Goal: Information Seeking & Learning: Learn about a topic

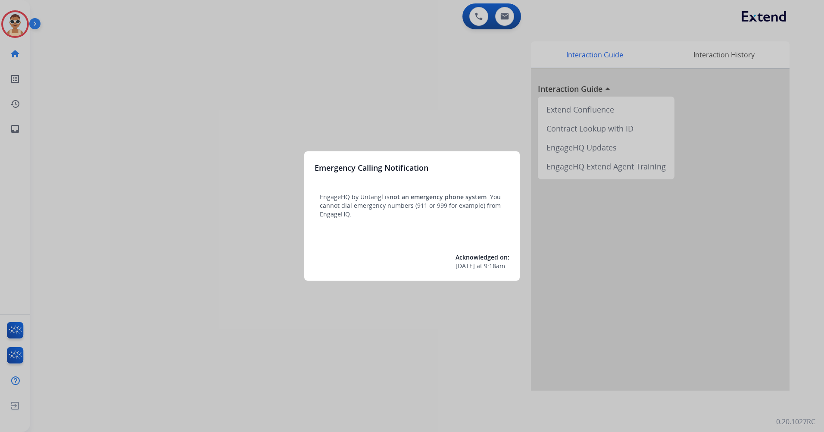
click at [309, 138] on div at bounding box center [412, 216] width 824 height 432
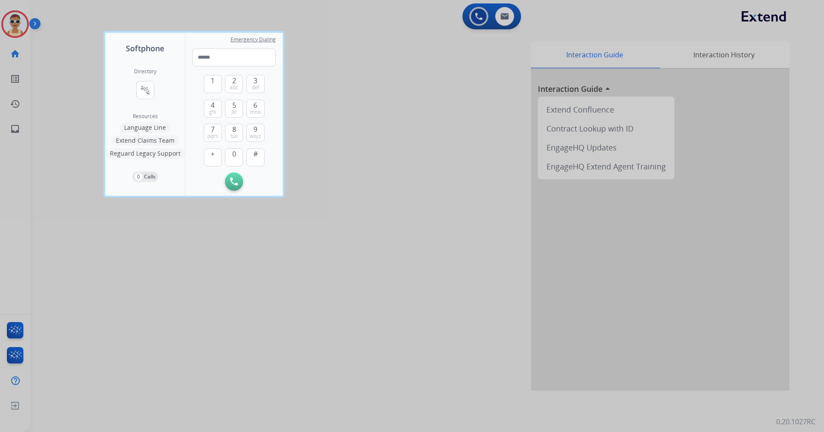
drag, startPoint x: 217, startPoint y: 329, endPoint x: 113, endPoint y: 220, distance: 151.3
click at [214, 326] on div at bounding box center [412, 216] width 824 height 432
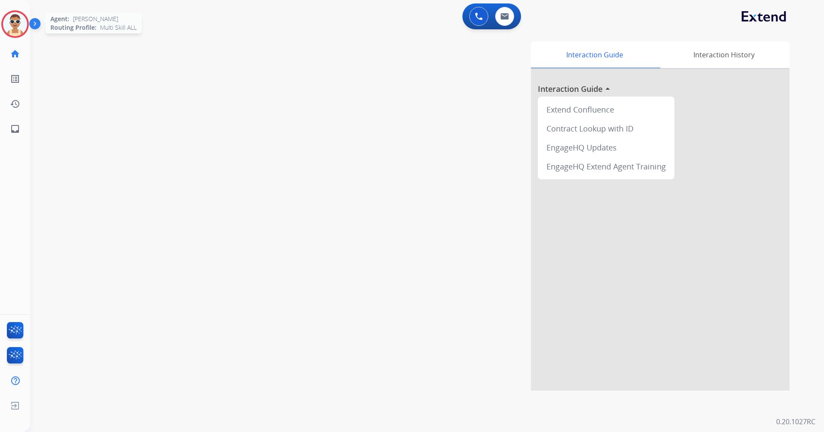
click at [15, 17] on img at bounding box center [15, 24] width 24 height 24
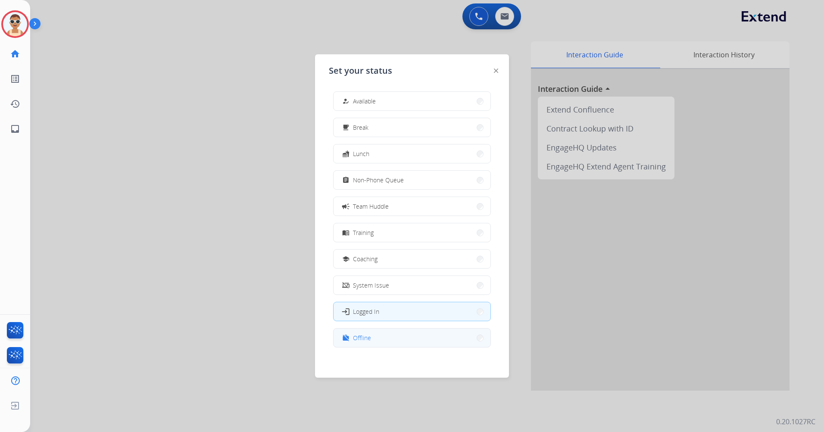
click at [400, 344] on button "work_off Offline" at bounding box center [412, 338] width 157 height 19
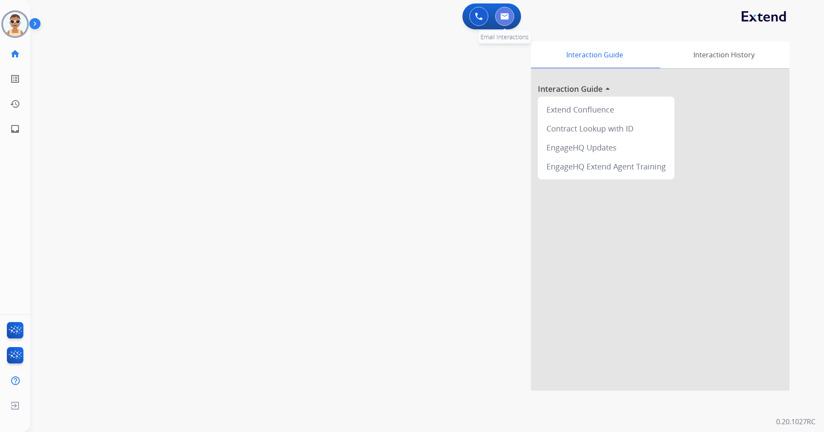
click at [506, 16] on img at bounding box center [505, 16] width 9 height 7
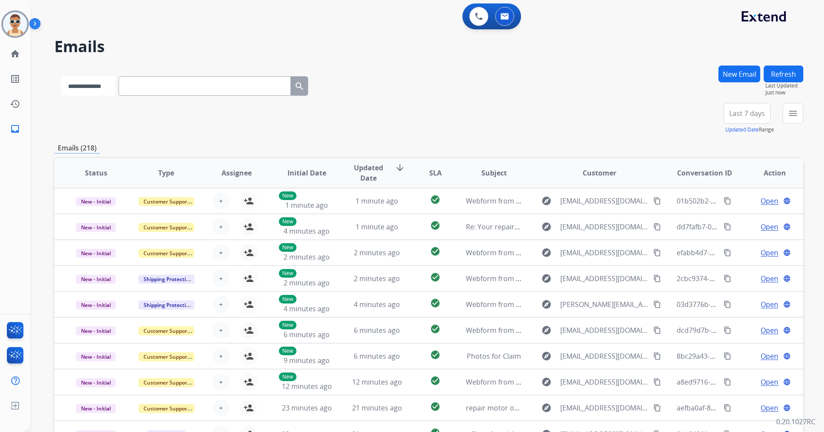
click at [101, 85] on select "**********" at bounding box center [88, 85] width 54 height 19
select select "**********"
click at [61, 76] on select "**********" at bounding box center [88, 85] width 54 height 19
click at [156, 86] on input "text" at bounding box center [205, 85] width 172 height 19
paste input "**********"
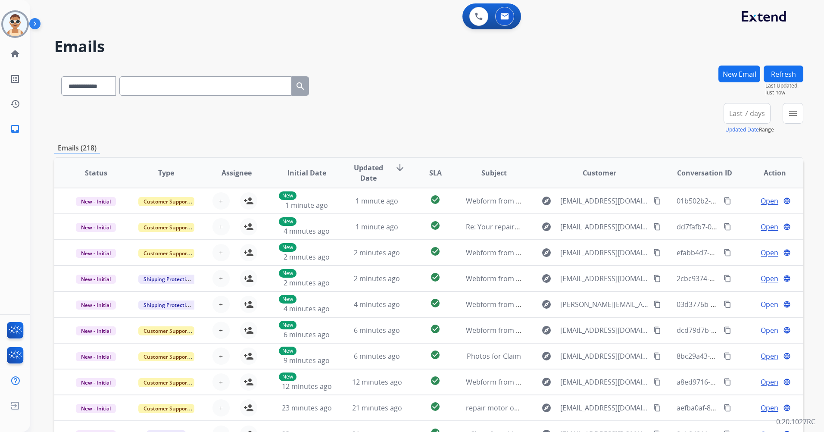
type input "**********"
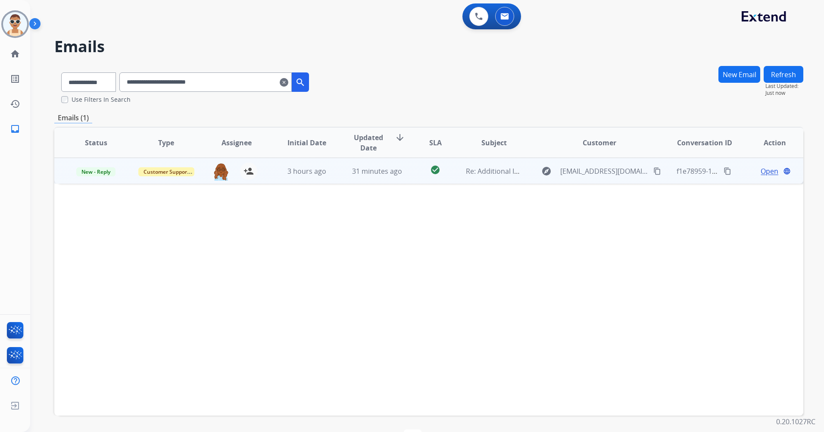
click at [764, 168] on span "Open" at bounding box center [770, 171] width 18 height 10
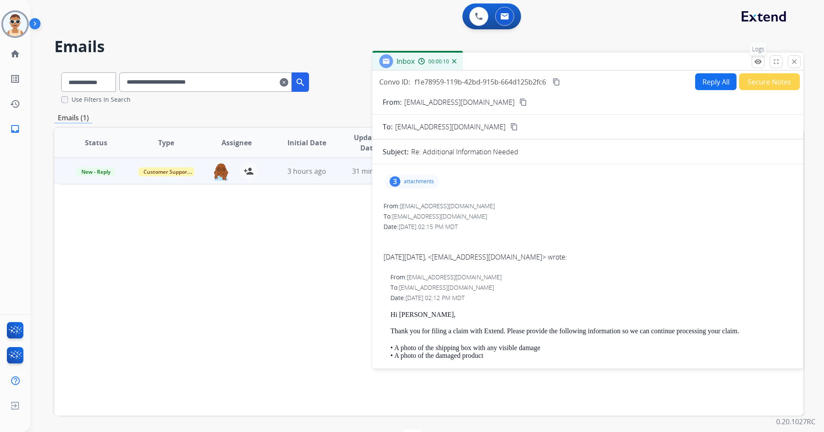
click at [757, 60] on mat-icon "remove_red_eye" at bounding box center [759, 62] width 8 height 8
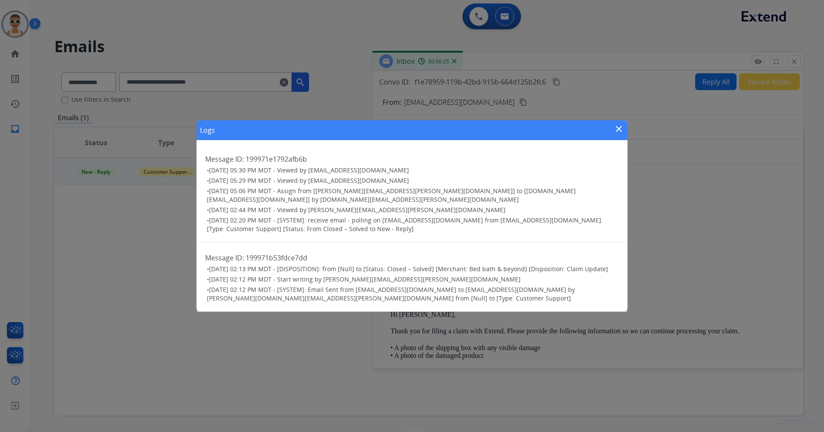
click at [618, 134] on mat-icon "close" at bounding box center [619, 129] width 10 height 10
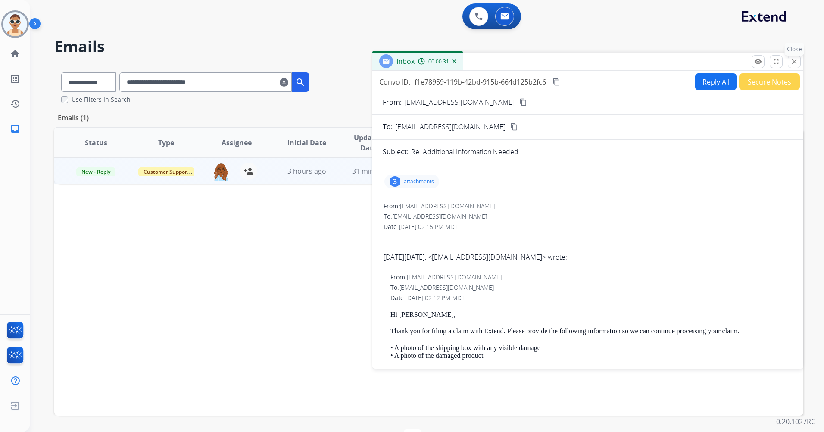
click at [792, 63] on mat-icon "close" at bounding box center [795, 62] width 8 height 8
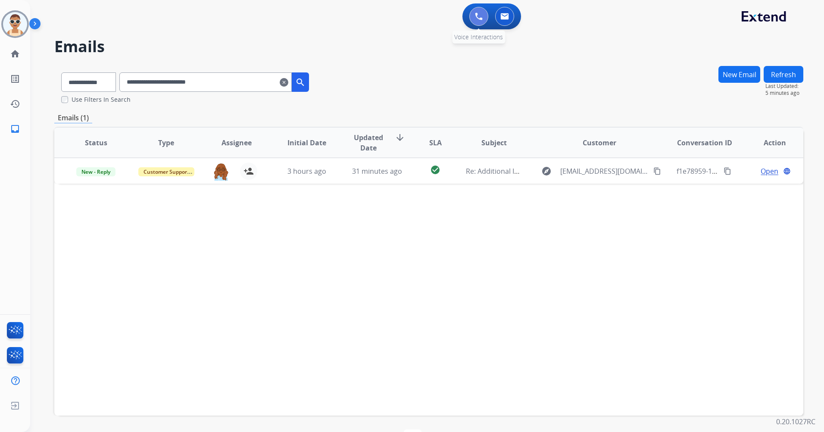
click at [474, 18] on button at bounding box center [479, 16] width 19 height 19
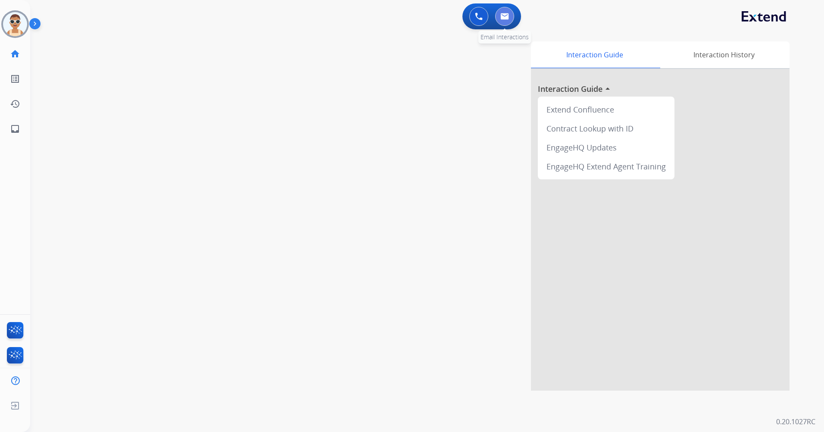
click at [501, 18] on img at bounding box center [505, 16] width 9 height 7
select select "**********"
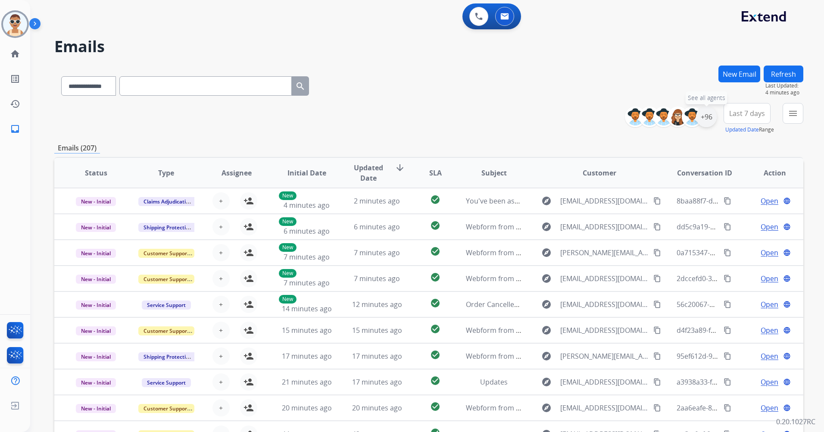
click at [706, 118] on div "+96" at bounding box center [706, 117] width 21 height 21
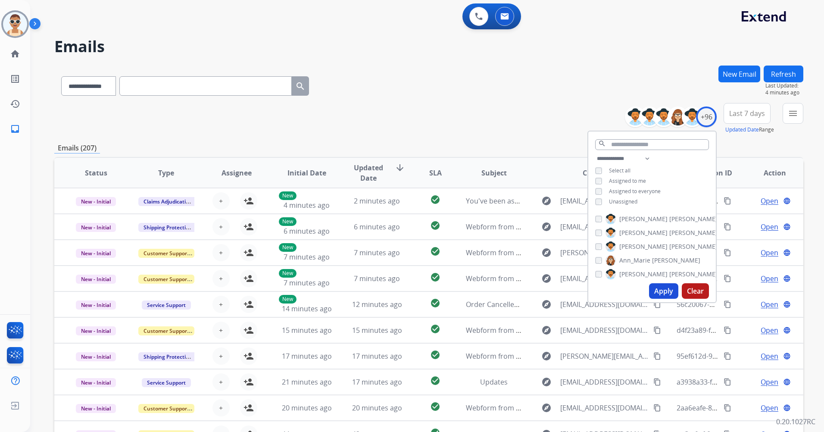
click at [626, 180] on span "Assigned to me" at bounding box center [627, 180] width 37 height 7
click at [661, 291] on button "Apply" at bounding box center [663, 291] width 29 height 16
click at [756, 119] on button "Last 7 days" at bounding box center [747, 113] width 47 height 21
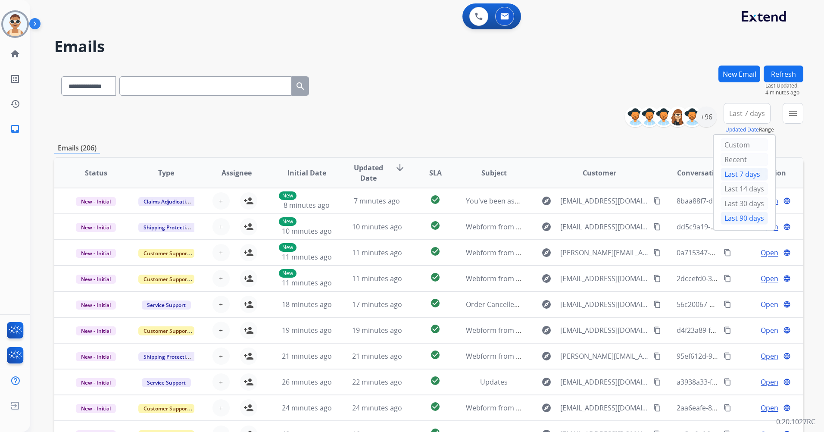
click at [741, 215] on div "Last 90 days" at bounding box center [744, 218] width 47 height 13
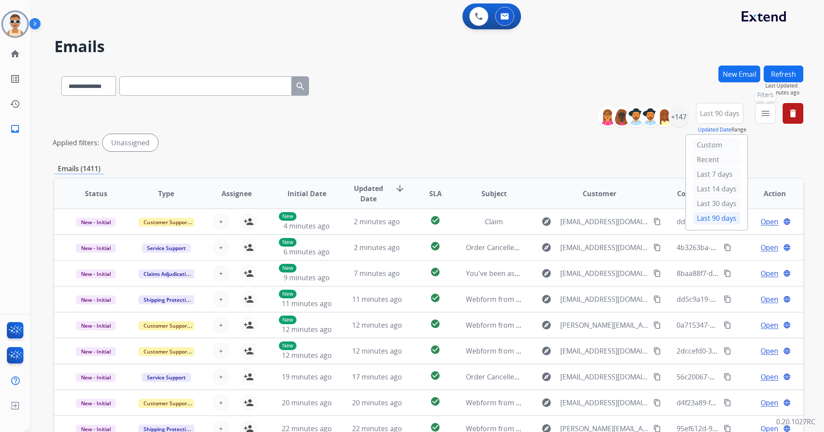
click at [760, 115] on button "menu Filters" at bounding box center [765, 113] width 21 height 21
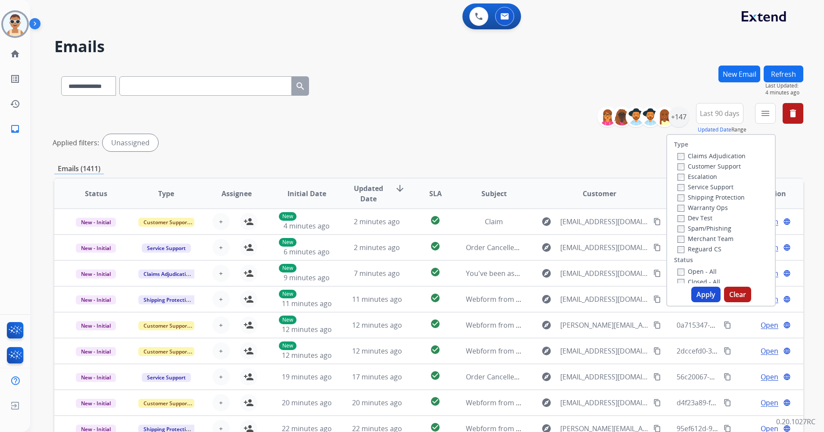
click at [726, 164] on label "Customer Support" at bounding box center [709, 166] width 63 height 8
click at [724, 200] on label "Shipping Protection" at bounding box center [711, 197] width 67 height 8
click at [710, 251] on label "Reguard CS" at bounding box center [700, 249] width 44 height 8
click at [698, 271] on label "Open - All" at bounding box center [697, 271] width 39 height 8
click at [711, 300] on button "Apply" at bounding box center [706, 295] width 29 height 16
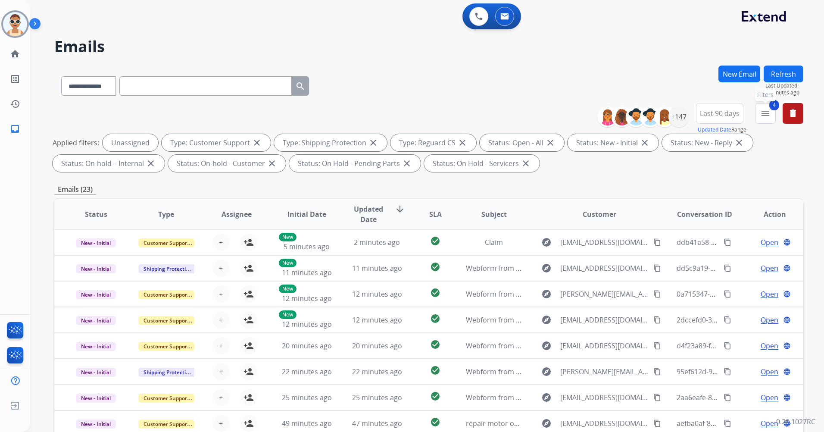
click at [766, 114] on mat-icon "menu" at bounding box center [766, 113] width 10 height 10
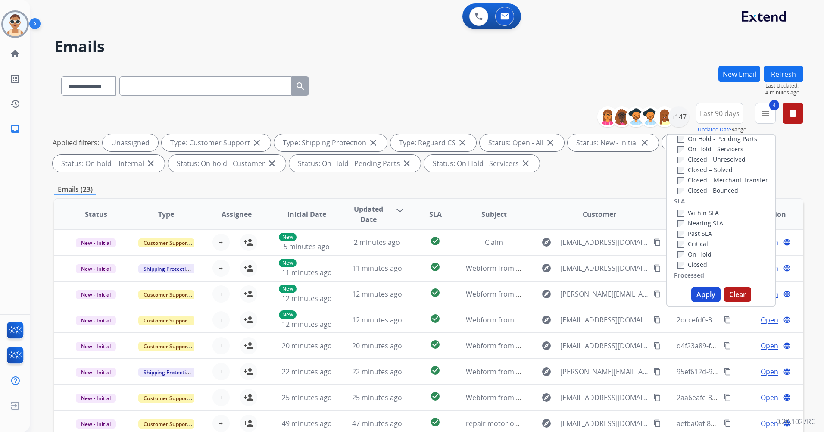
scroll to position [238, 0]
click at [698, 192] on label "Past SLA" at bounding box center [695, 190] width 34 height 8
click at [696, 202] on label "Critical" at bounding box center [693, 201] width 31 height 8
click at [705, 297] on button "Apply" at bounding box center [706, 295] width 29 height 16
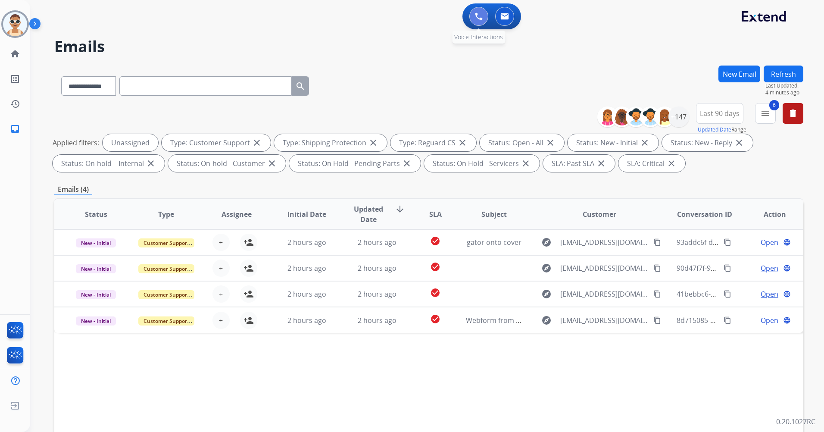
click at [482, 13] on img at bounding box center [479, 17] width 8 height 8
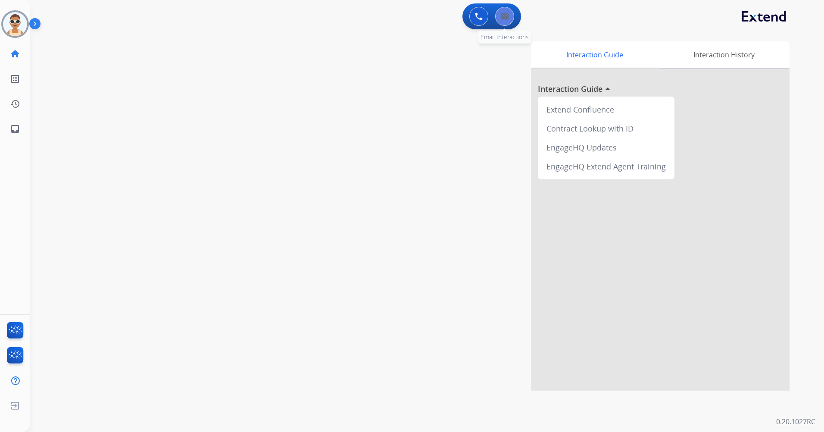
click at [506, 17] on img at bounding box center [505, 16] width 9 height 7
select select "**********"
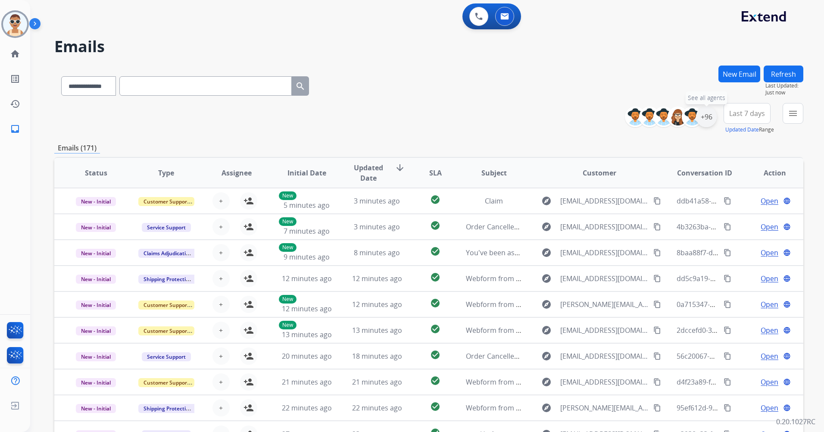
click at [707, 118] on div "+96" at bounding box center [706, 117] width 21 height 21
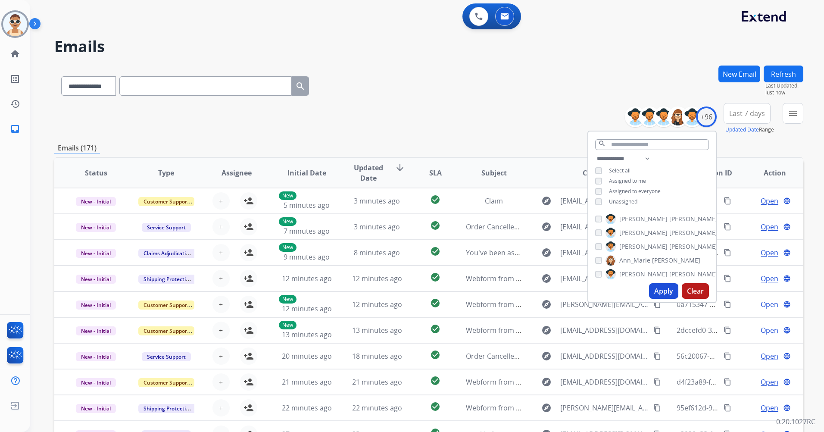
click at [628, 201] on span "Unassigned" at bounding box center [623, 201] width 28 height 7
click at [631, 179] on span "Assigned to me" at bounding box center [627, 180] width 37 height 7
click at [650, 155] on select "**********" at bounding box center [625, 159] width 60 height 10
select select "**********"
click at [595, 154] on select "**********" at bounding box center [625, 159] width 60 height 10
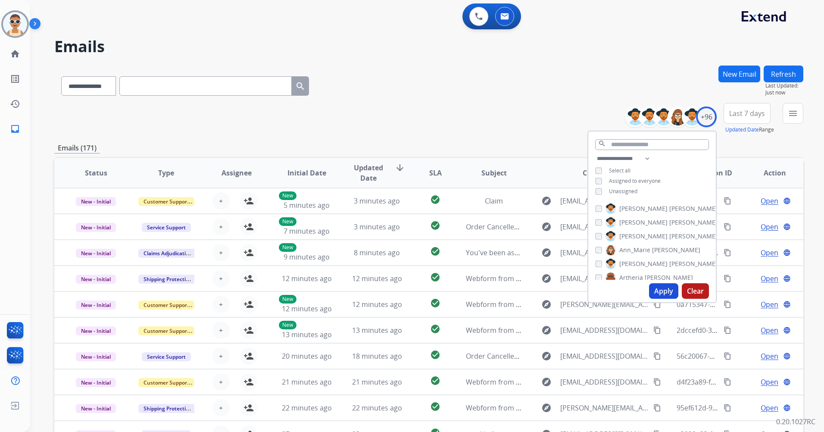
drag, startPoint x: 643, startPoint y: 177, endPoint x: 656, endPoint y: 187, distance: 16.6
click at [643, 177] on span "Assigned to everyone" at bounding box center [635, 180] width 52 height 7
drag, startPoint x: 667, startPoint y: 296, endPoint x: 642, endPoint y: 282, distance: 28.8
click at [667, 296] on button "Apply" at bounding box center [663, 291] width 29 height 16
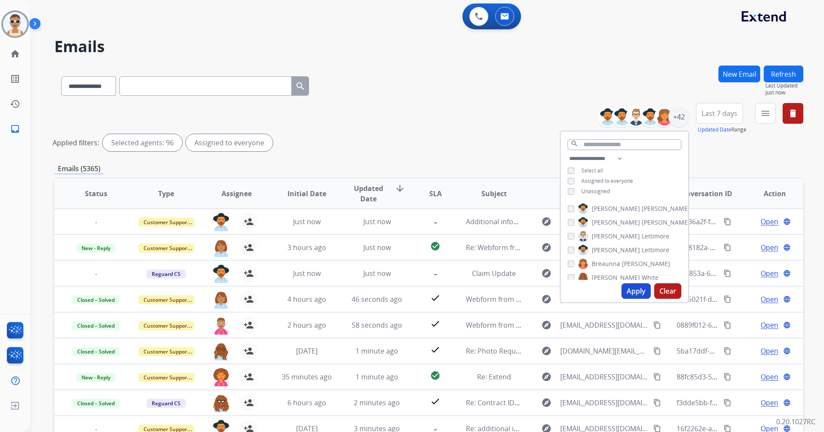
click at [642, 293] on button "Apply" at bounding box center [636, 291] width 29 height 16
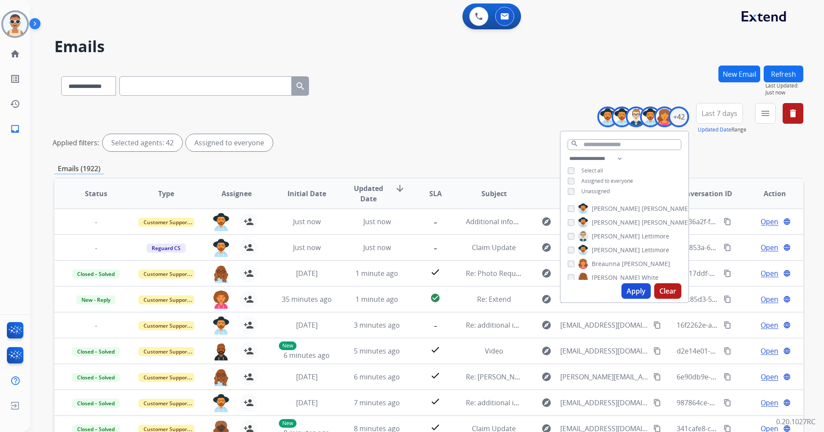
click at [722, 119] on button "Last 7 days" at bounding box center [719, 113] width 47 height 21
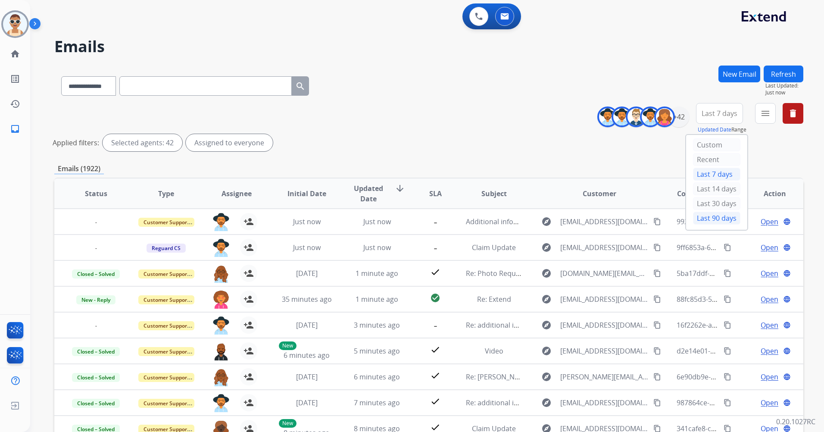
click at [707, 215] on div "Last 90 days" at bounding box center [716, 218] width 47 height 13
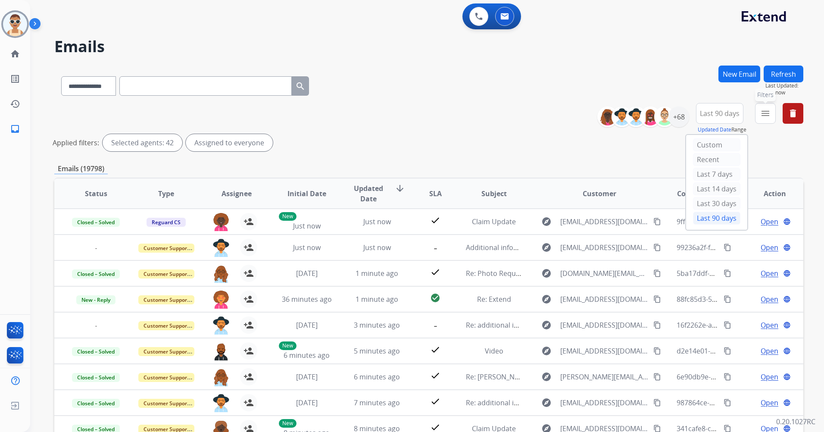
click at [759, 111] on button "menu Filters" at bounding box center [765, 113] width 21 height 21
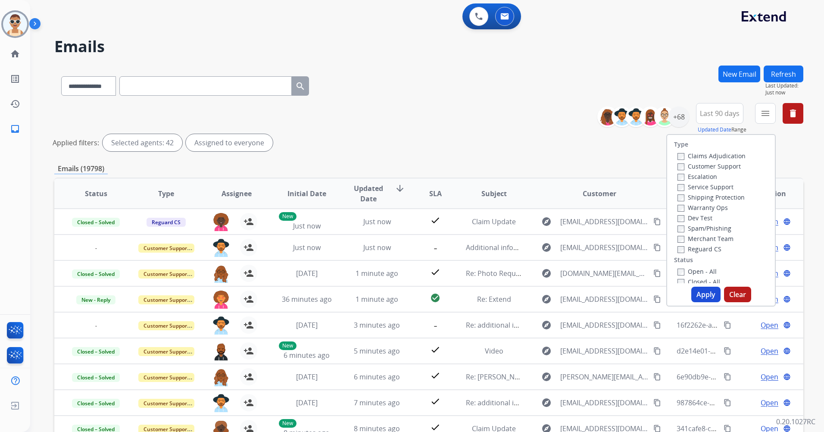
click at [735, 170] on label "Customer Support" at bounding box center [709, 166] width 63 height 8
click at [733, 194] on label "Shipping Protection" at bounding box center [711, 197] width 67 height 8
click at [706, 247] on label "Reguard CS" at bounding box center [700, 249] width 44 height 8
click at [698, 267] on div "Open - All" at bounding box center [723, 271] width 91 height 10
click at [698, 272] on label "Open - All" at bounding box center [697, 271] width 39 height 8
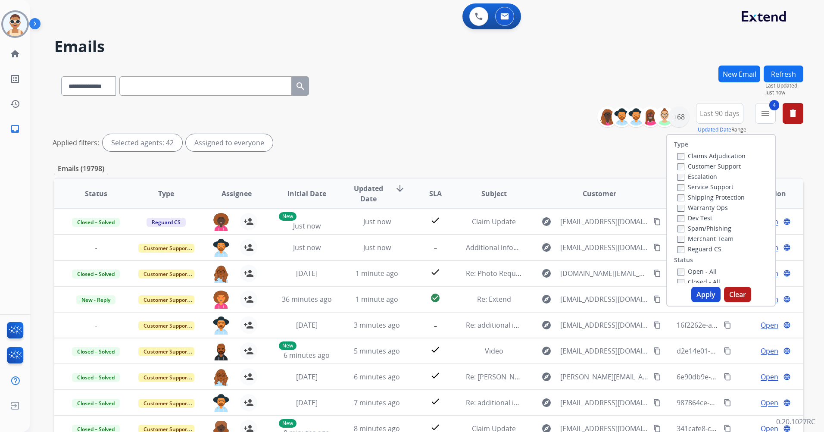
click at [701, 293] on button "Apply" at bounding box center [706, 295] width 29 height 16
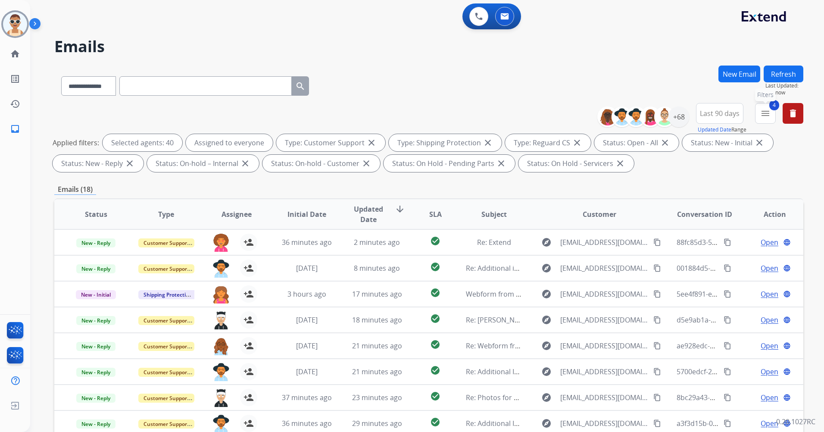
click at [768, 114] on mat-icon "menu" at bounding box center [766, 113] width 10 height 10
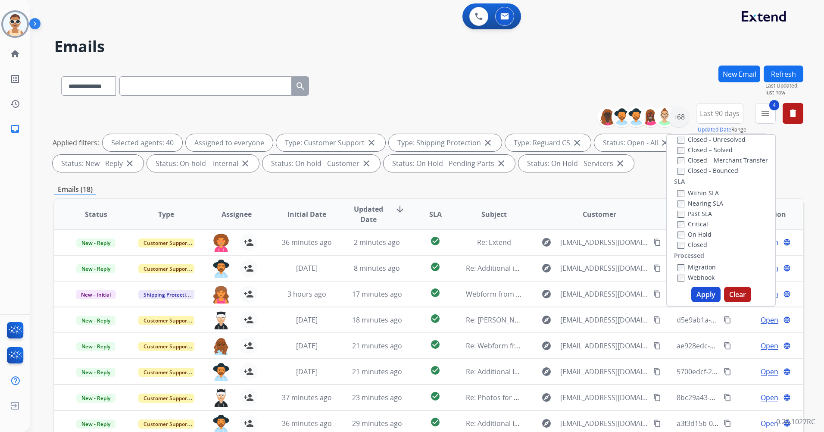
scroll to position [216, 0]
click at [705, 210] on label "Past SLA" at bounding box center [695, 213] width 34 height 8
drag, startPoint x: 699, startPoint y: 220, endPoint x: 704, endPoint y: 242, distance: 23.0
click at [699, 220] on label "Critical" at bounding box center [693, 223] width 31 height 8
click at [705, 295] on button "Apply" at bounding box center [706, 295] width 29 height 16
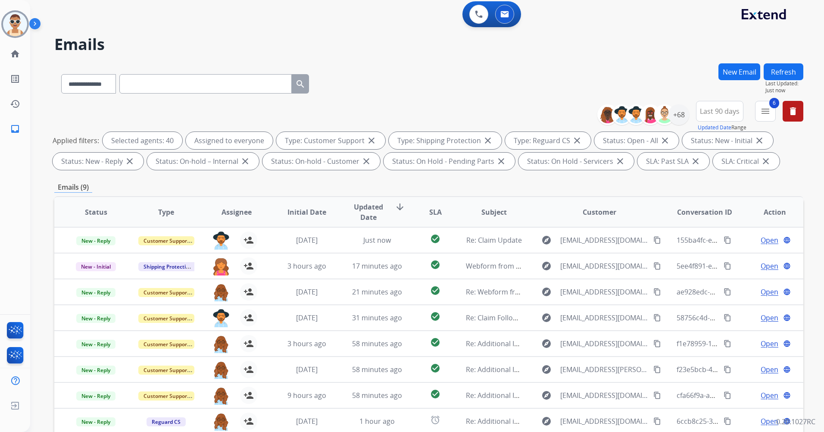
scroll to position [0, 0]
